Goal: Complete application form

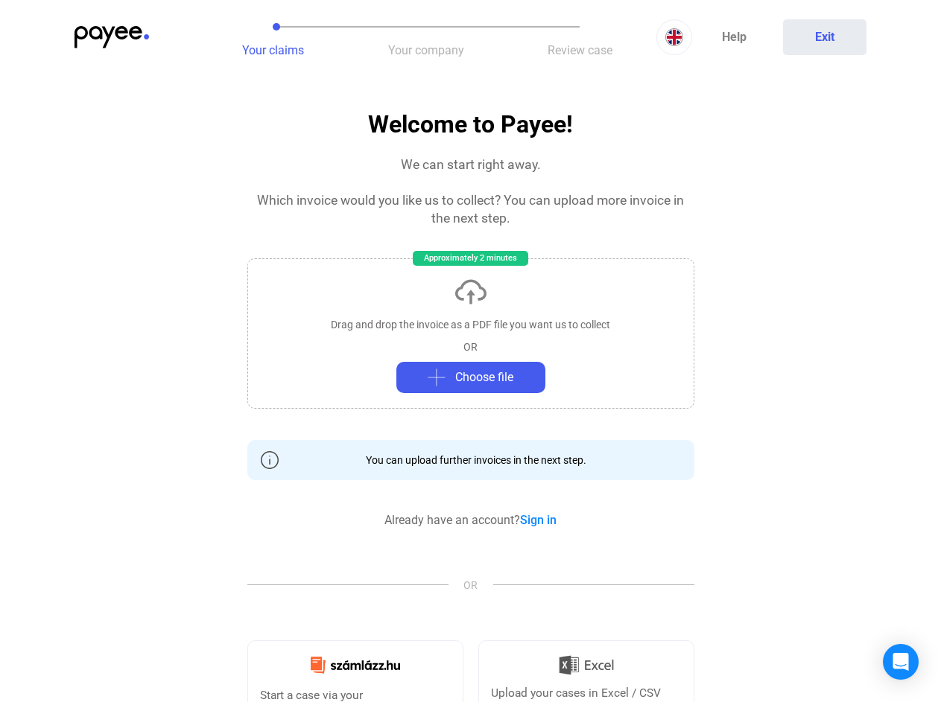
click at [112, 37] on img at bounding box center [111, 37] width 74 height 22
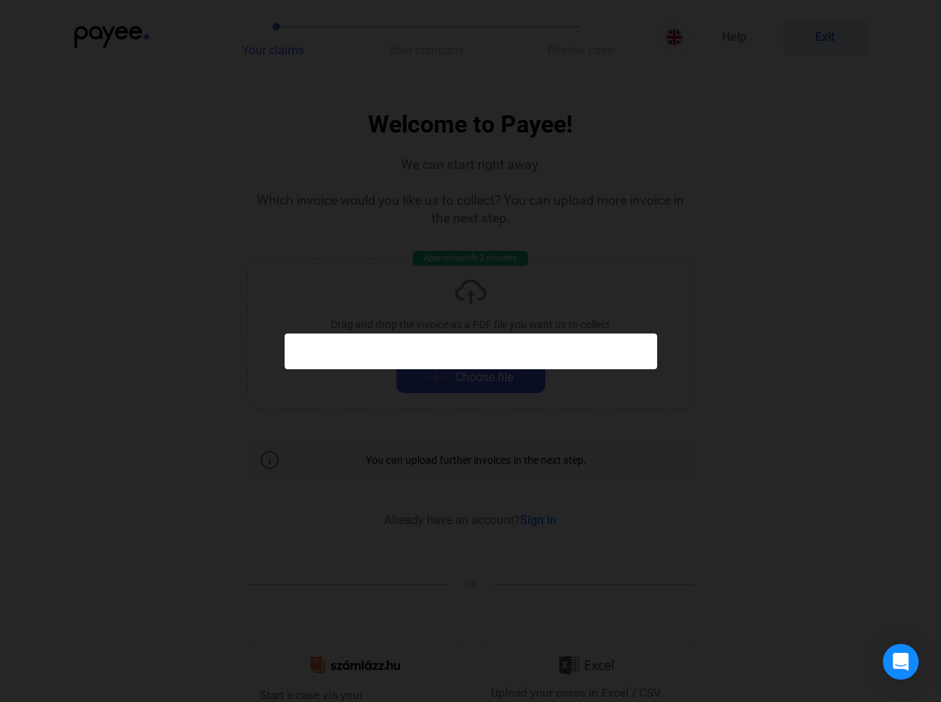
click at [273, 37] on div at bounding box center [470, 351] width 941 height 702
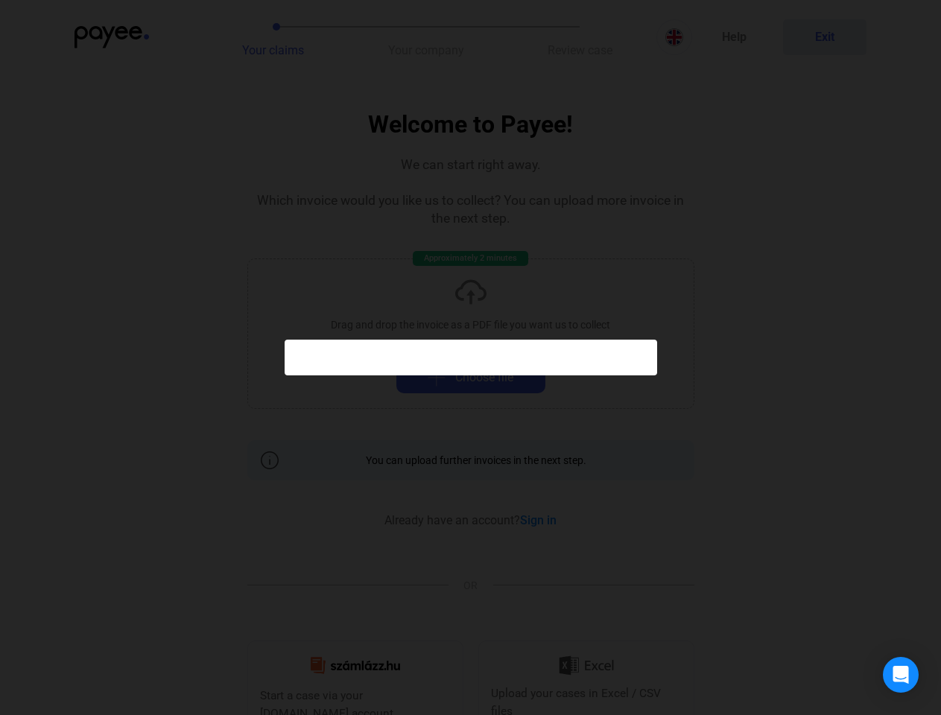
click at [426, 37] on div at bounding box center [470, 357] width 941 height 715
click at [580, 37] on div at bounding box center [470, 357] width 941 height 715
click at [674, 37] on div at bounding box center [470, 357] width 941 height 715
click at [825, 37] on div at bounding box center [470, 357] width 941 height 715
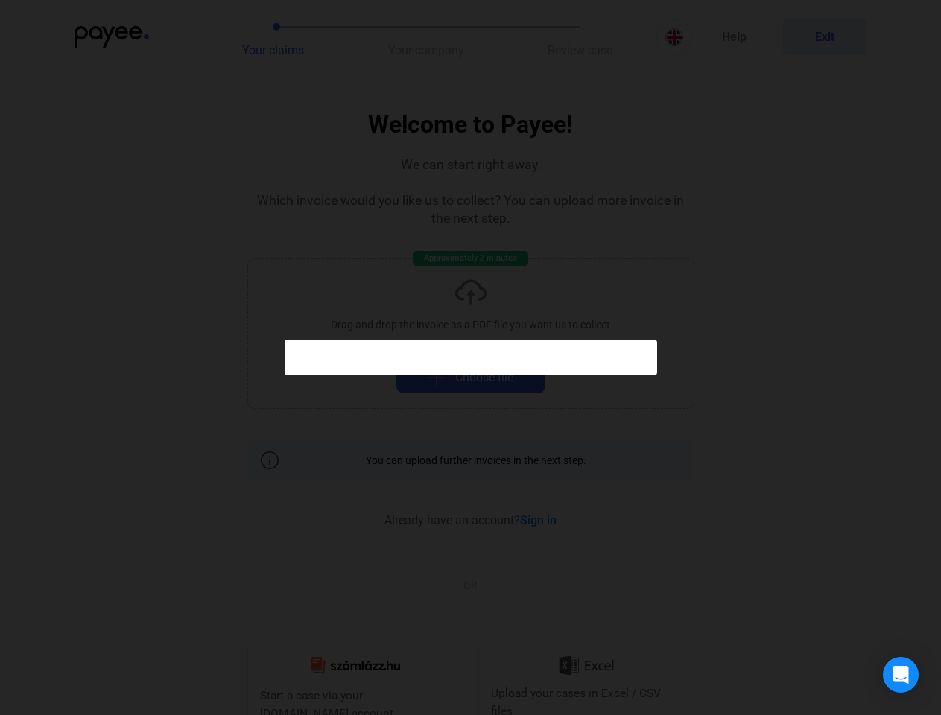
click at [471, 330] on div at bounding box center [470, 357] width 941 height 715
click at [471, 378] on div at bounding box center [470, 357] width 941 height 715
click at [901, 662] on div "Open Intercom Messenger" at bounding box center [901, 675] width 36 height 36
